Goal: Complete application form: Complete application form

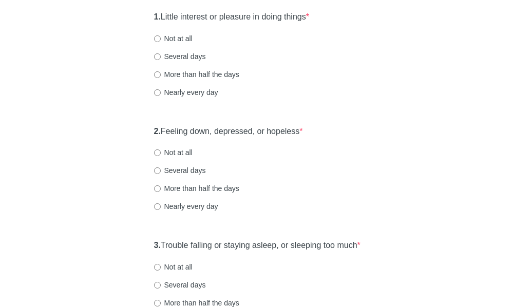
scroll to position [154, 0]
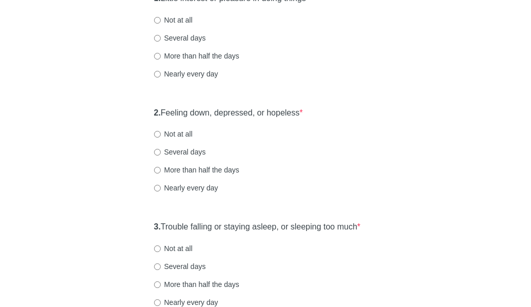
click at [171, 139] on label "Not at all" at bounding box center [173, 134] width 39 height 10
click at [161, 138] on input "Not at all" at bounding box center [157, 134] width 7 height 7
radio input "true"
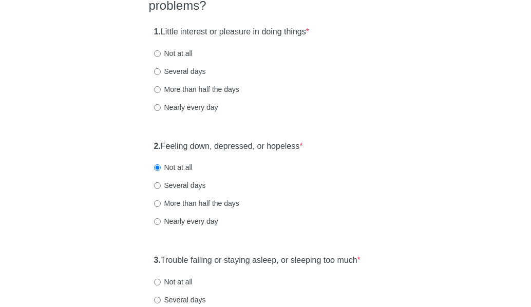
scroll to position [103, 0]
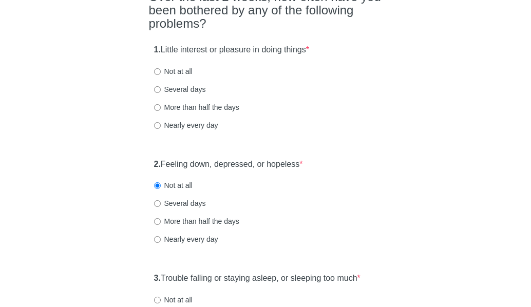
click at [187, 77] on label "Not at all" at bounding box center [173, 71] width 39 height 10
click at [161, 75] on input "Not at all" at bounding box center [157, 71] width 7 height 7
radio input "true"
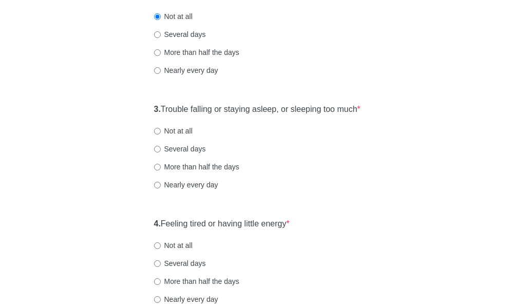
scroll to position [308, 0]
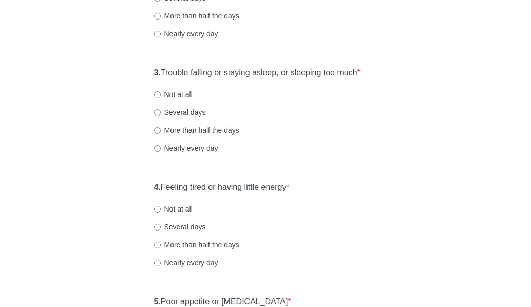
click at [174, 100] on label "Not at all" at bounding box center [173, 94] width 39 height 10
click at [161, 98] on input "Not at all" at bounding box center [157, 94] width 7 height 7
radio input "true"
click at [213, 156] on div "3. Trouble falling or staying asleep, or sleeping too much * Not at all Several…" at bounding box center [266, 115] width 234 height 107
click at [240, 136] on div "More than half the days" at bounding box center [266, 130] width 224 height 10
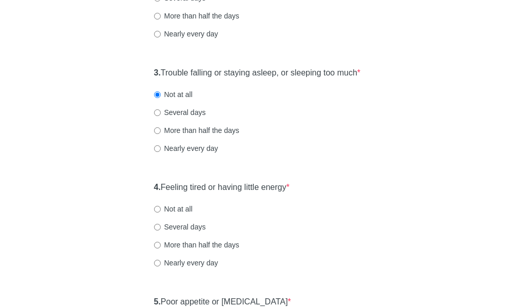
click at [230, 136] on label "More than half the days" at bounding box center [196, 130] width 85 height 10
click at [161, 134] on input "More than half the days" at bounding box center [157, 130] width 7 height 7
radio input "true"
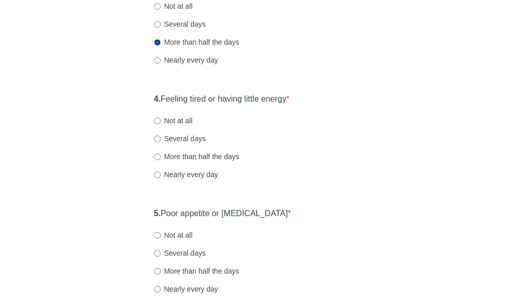
scroll to position [411, 0]
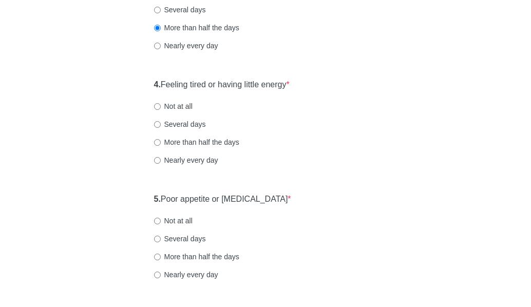
click at [178, 130] on label "Several days" at bounding box center [180, 124] width 52 height 10
click at [161, 128] on input "Several days" at bounding box center [157, 124] width 7 height 7
radio input "true"
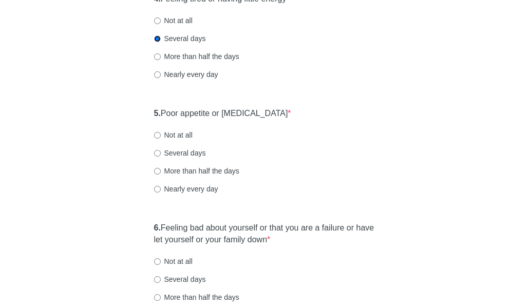
scroll to position [514, 0]
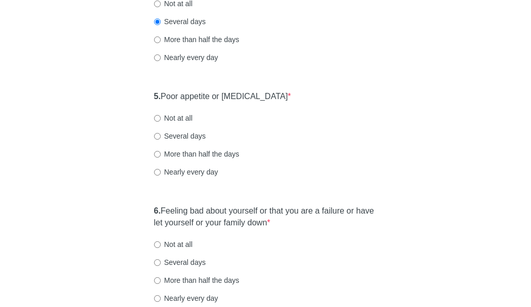
click at [188, 141] on label "Several days" at bounding box center [180, 136] width 52 height 10
click at [161, 140] on input "Several days" at bounding box center [157, 136] width 7 height 7
radio input "true"
click at [177, 123] on label "Not at all" at bounding box center [173, 118] width 39 height 10
click at [161, 122] on input "Not at all" at bounding box center [157, 118] width 7 height 7
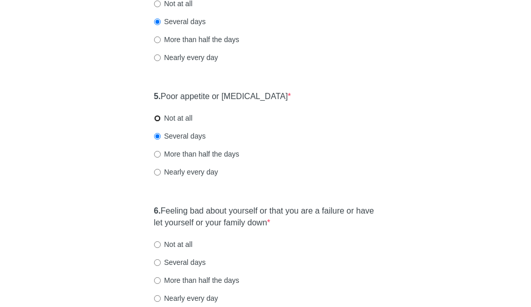
radio input "true"
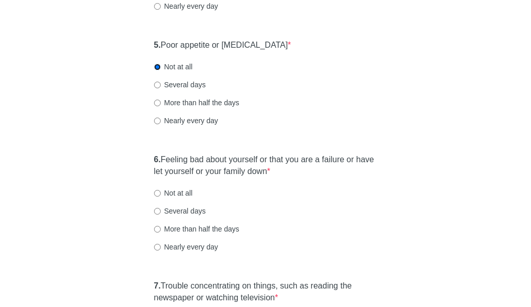
scroll to position [617, 0]
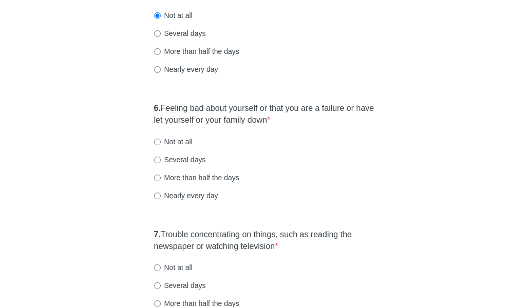
click at [182, 147] on label "Not at all" at bounding box center [173, 142] width 39 height 10
click at [161, 145] on input "Not at all" at bounding box center [157, 142] width 7 height 7
radio input "true"
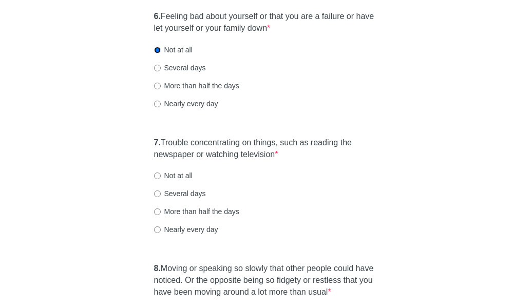
scroll to position [719, 0]
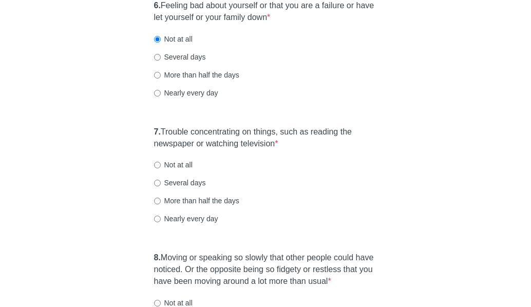
click at [178, 170] on label "Not at all" at bounding box center [173, 165] width 39 height 10
click at [161, 169] on input "Not at all" at bounding box center [157, 165] width 7 height 7
radio input "true"
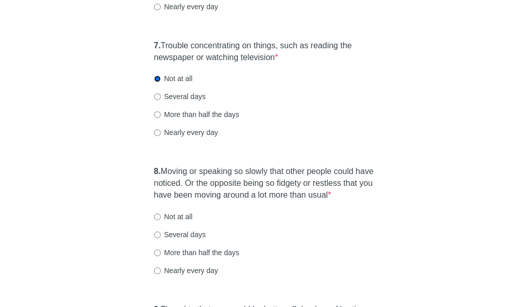
scroll to position [822, 0]
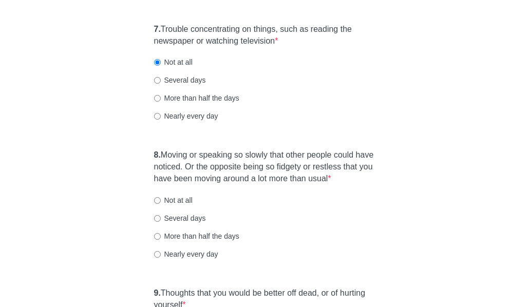
click at [180, 85] on label "Several days" at bounding box center [180, 80] width 52 height 10
click at [161, 84] on input "Several days" at bounding box center [157, 80] width 7 height 7
radio input "true"
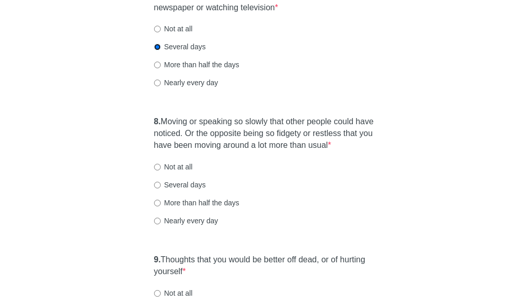
scroll to position [874, 0]
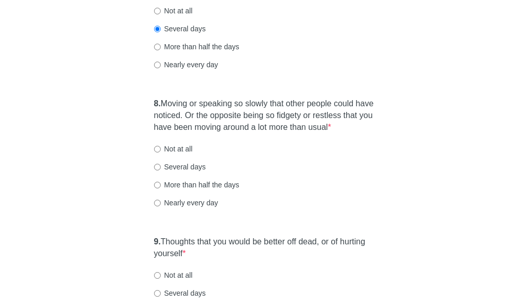
click at [186, 154] on label "Not at all" at bounding box center [173, 149] width 39 height 10
click at [161, 153] on input "Not at all" at bounding box center [157, 149] width 7 height 7
radio input "true"
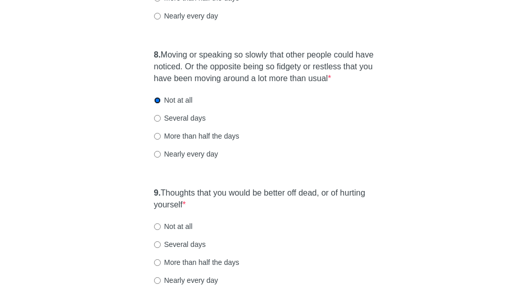
scroll to position [925, 0]
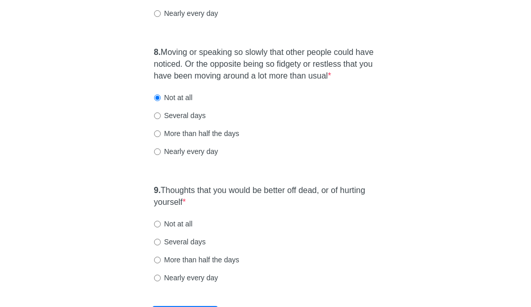
click at [175, 229] on label "Not at all" at bounding box center [173, 224] width 39 height 10
click at [161, 228] on input "Not at all" at bounding box center [157, 224] width 7 height 7
radio input "true"
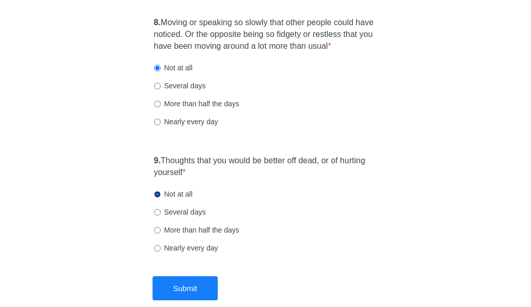
scroll to position [976, 0]
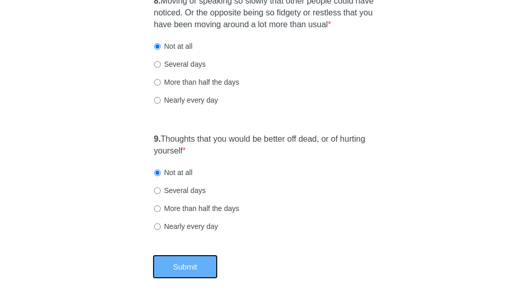
click at [187, 279] on button "Submit" at bounding box center [185, 267] width 65 height 24
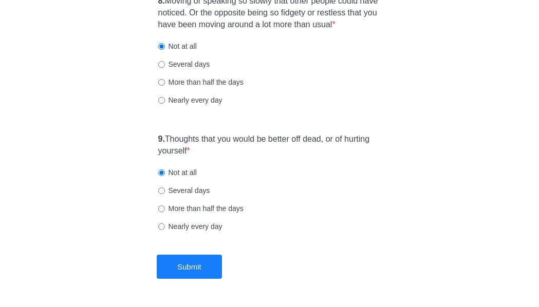
scroll to position [0, 0]
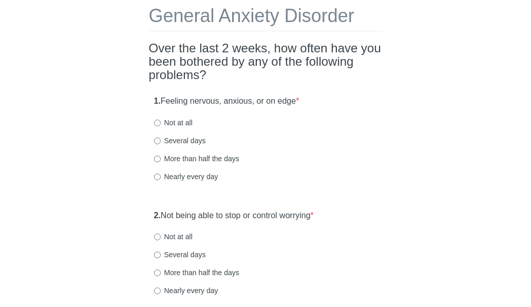
click at [174, 144] on label "Several days" at bounding box center [180, 141] width 52 height 10
click at [161, 144] on input "Several days" at bounding box center [157, 141] width 7 height 7
radio input "true"
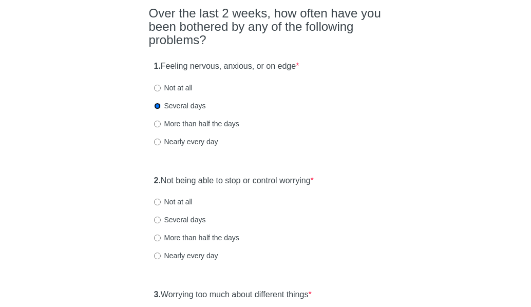
scroll to position [103, 0]
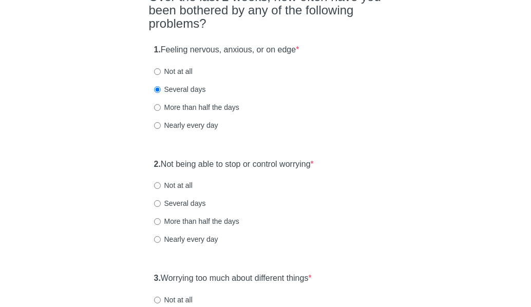
click at [184, 201] on label "Several days" at bounding box center [180, 203] width 52 height 10
click at [161, 201] on input "Several days" at bounding box center [157, 203] width 7 height 7
radio input "true"
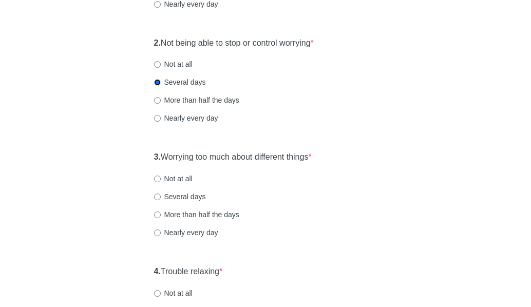
scroll to position [206, 0]
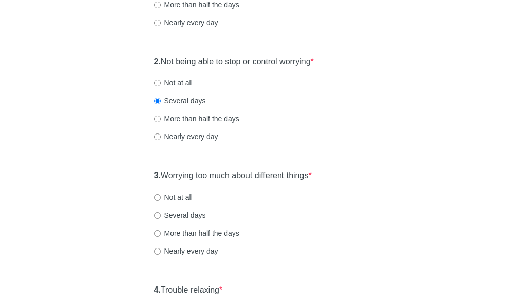
click at [179, 215] on label "Several days" at bounding box center [180, 215] width 52 height 10
click at [161, 215] on input "Several days" at bounding box center [157, 215] width 7 height 7
radio input "true"
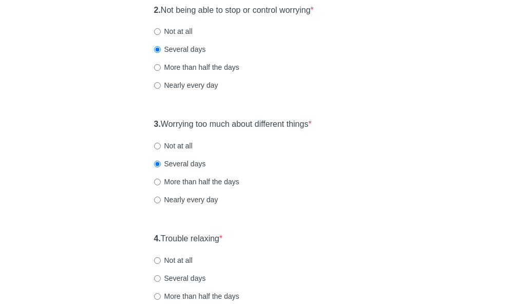
click at [176, 181] on label "More than half the days" at bounding box center [196, 182] width 85 height 10
click at [161, 181] on input "More than half the days" at bounding box center [157, 182] width 7 height 7
radio input "true"
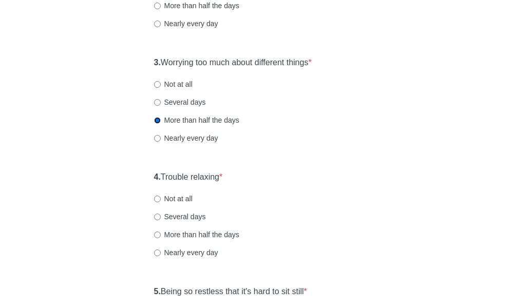
scroll to position [360, 0]
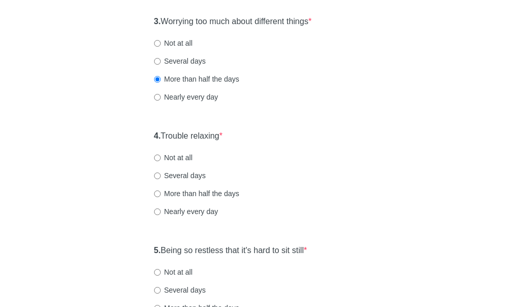
click at [194, 177] on label "Several days" at bounding box center [180, 176] width 52 height 10
click at [161, 177] on input "Several days" at bounding box center [157, 176] width 7 height 7
radio input "true"
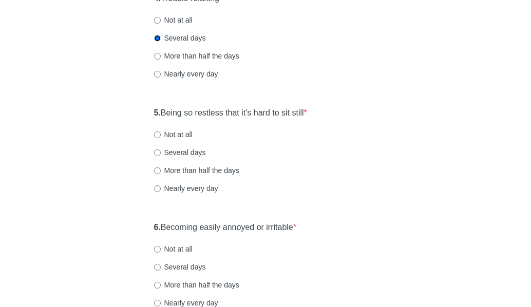
scroll to position [514, 0]
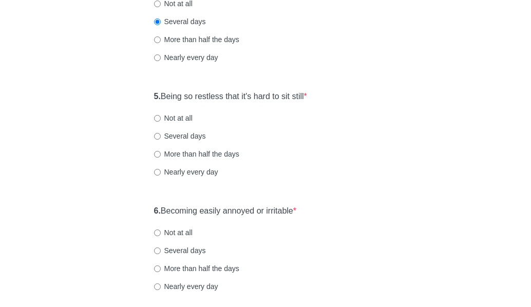
click at [183, 123] on div "5. Being so restless that it's hard to sit still * Not at all Several days More…" at bounding box center [266, 139] width 234 height 107
click at [180, 119] on label "Not at all" at bounding box center [173, 118] width 39 height 10
click at [161, 119] on input "Not at all" at bounding box center [157, 118] width 7 height 7
radio input "true"
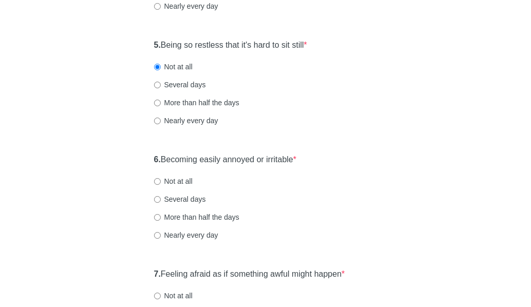
click at [172, 180] on label "Not at all" at bounding box center [173, 181] width 39 height 10
click at [161, 180] on input "Not at all" at bounding box center [157, 181] width 7 height 7
radio input "true"
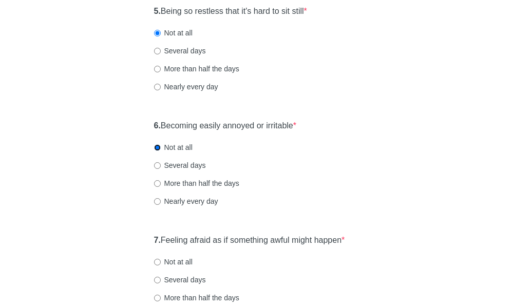
scroll to position [617, 0]
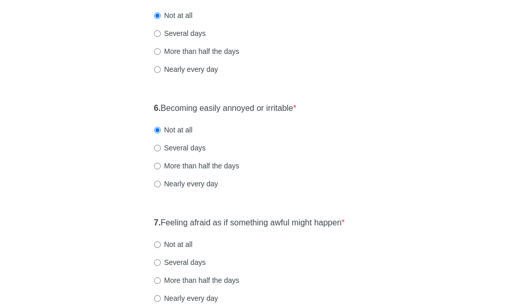
click at [170, 247] on label "Not at all" at bounding box center [173, 244] width 39 height 10
click at [161, 247] on input "Not at all" at bounding box center [157, 245] width 7 height 7
radio input "true"
click at [163, 147] on label "Several days" at bounding box center [180, 148] width 52 height 10
click at [161, 147] on input "Several days" at bounding box center [157, 148] width 7 height 7
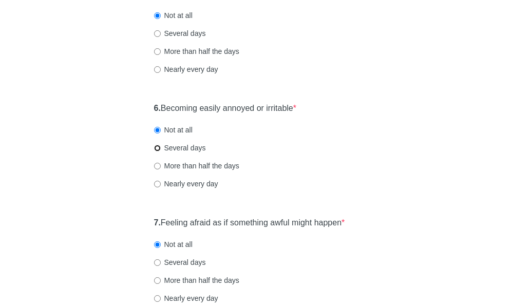
radio input "true"
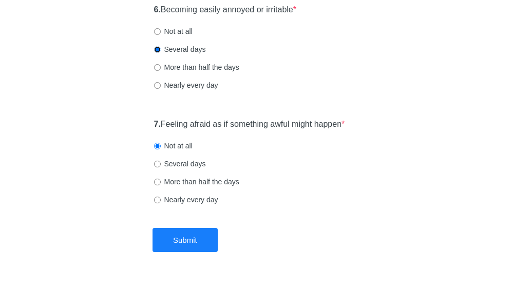
scroll to position [719, 0]
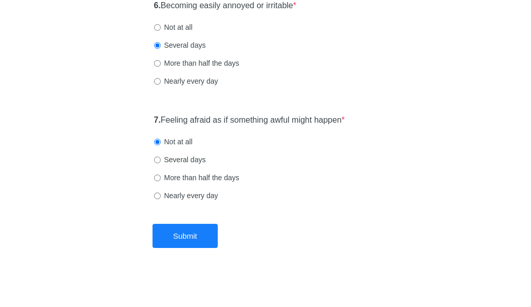
click at [182, 176] on label "More than half the days" at bounding box center [196, 178] width 85 height 10
click at [161, 176] on input "More than half the days" at bounding box center [157, 178] width 7 height 7
radio input "true"
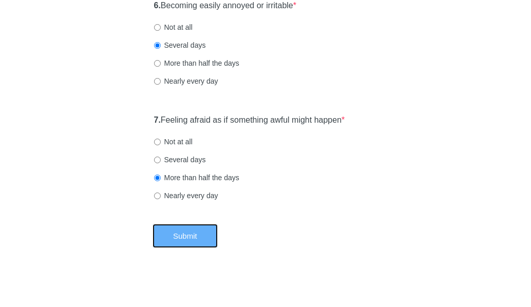
click at [193, 237] on button "Submit" at bounding box center [185, 236] width 65 height 24
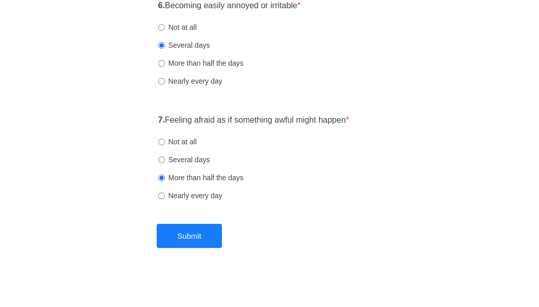
scroll to position [0, 0]
